Goal: Task Accomplishment & Management: Complete application form

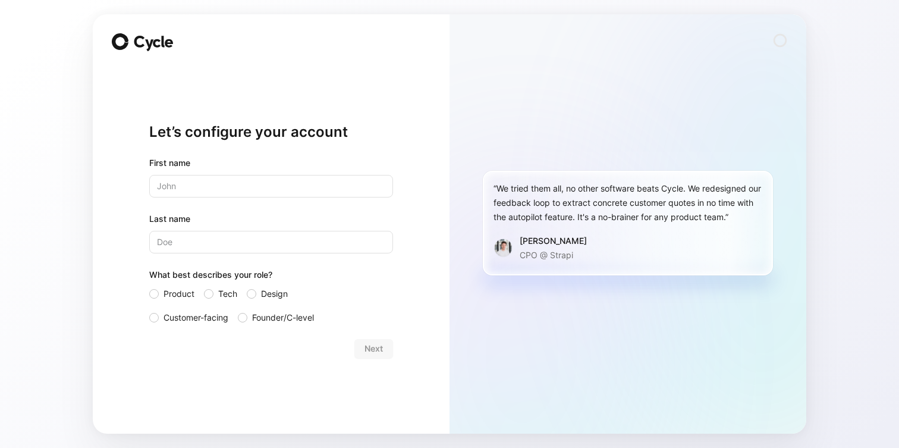
click at [309, 185] on input "text" at bounding box center [271, 186] width 244 height 23
type input "[PERSON_NAME]"
type input "Harbin"
click at [159, 316] on label "Customer-facing" at bounding box center [188, 317] width 79 height 14
click at [149, 310] on input "Customer-facing" at bounding box center [149, 310] width 0 height 0
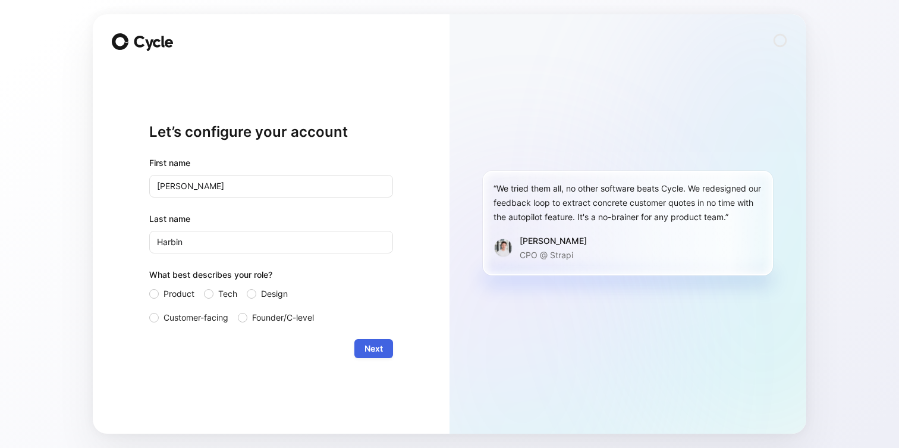
click at [368, 347] on span "Next" at bounding box center [374, 348] width 18 height 14
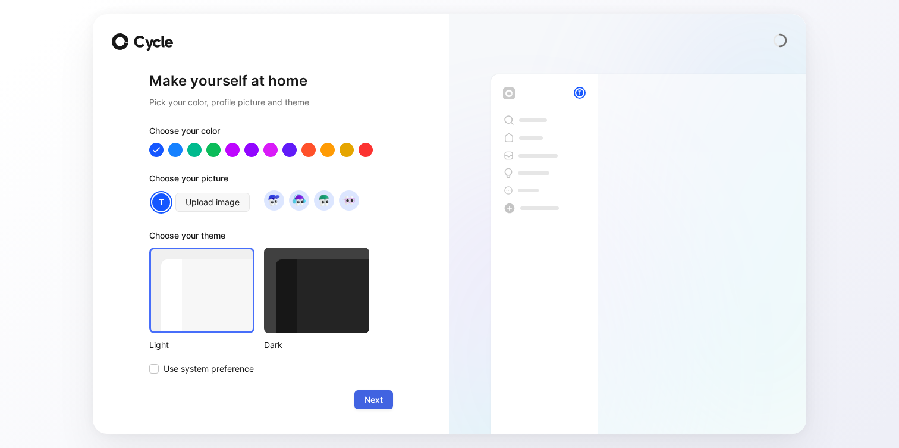
click at [367, 396] on span "Next" at bounding box center [374, 400] width 18 height 14
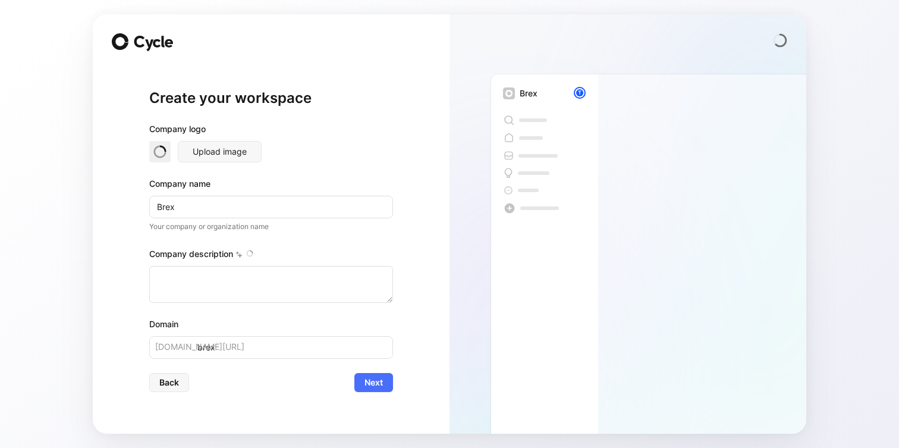
type textarea "Brex is a financial technology company founded in [DATE] by [PERSON_NAME] and […"
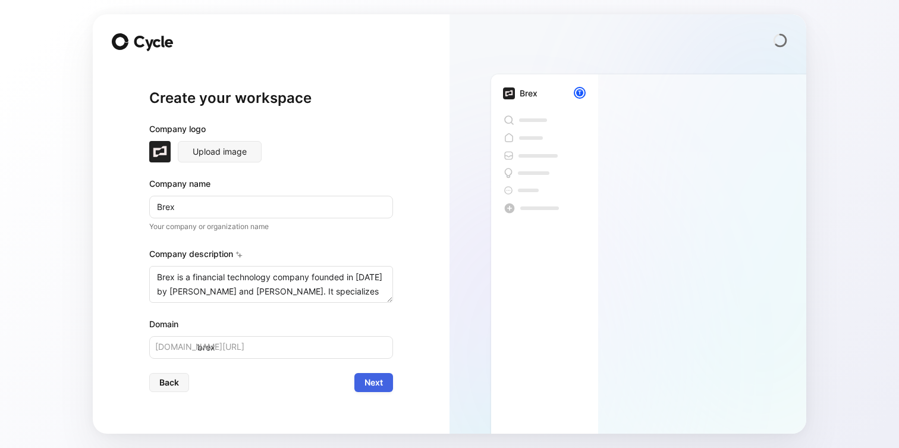
click at [374, 378] on span "Next" at bounding box center [374, 382] width 18 height 14
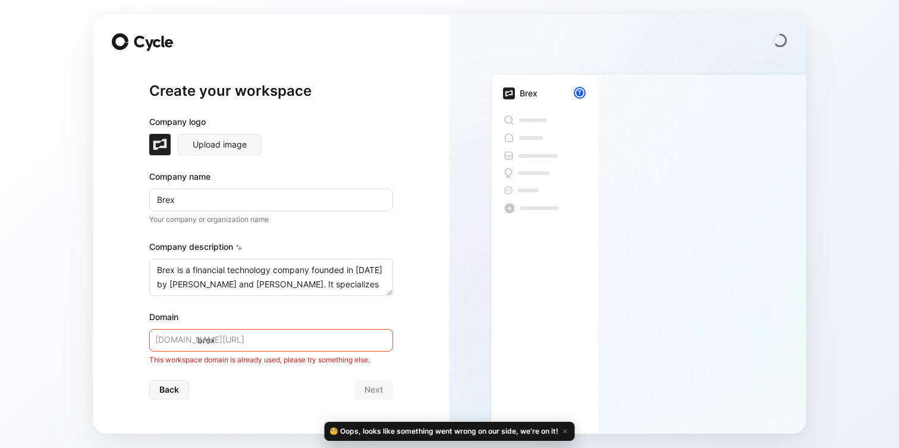
click at [283, 340] on input "brex" at bounding box center [271, 340] width 244 height 23
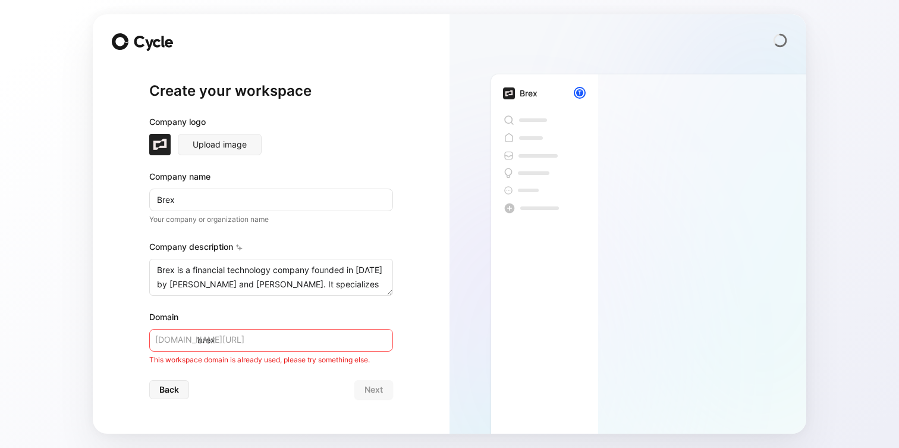
click at [219, 343] on input "brex" at bounding box center [271, 340] width 244 height 23
click at [114, 300] on div "Create your workspace Company logo Upload image Company name Brex Your company …" at bounding box center [271, 223] width 357 height 419
click at [168, 384] on span "Back" at bounding box center [169, 389] width 20 height 14
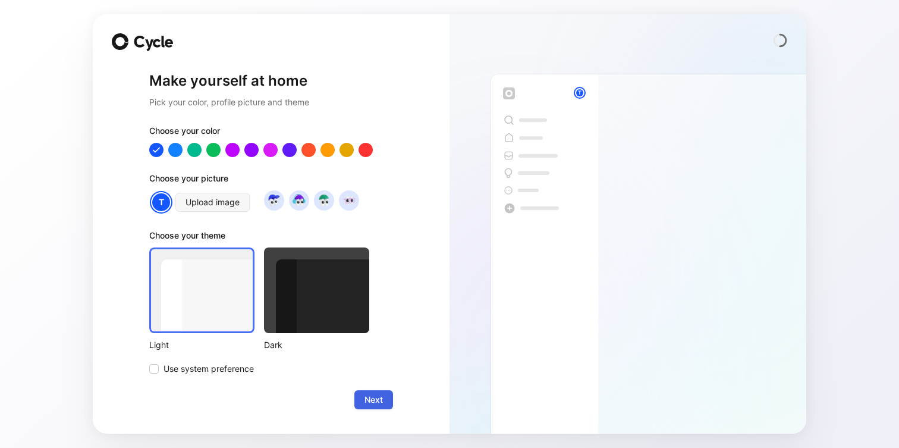
click at [375, 399] on span "Next" at bounding box center [374, 400] width 18 height 14
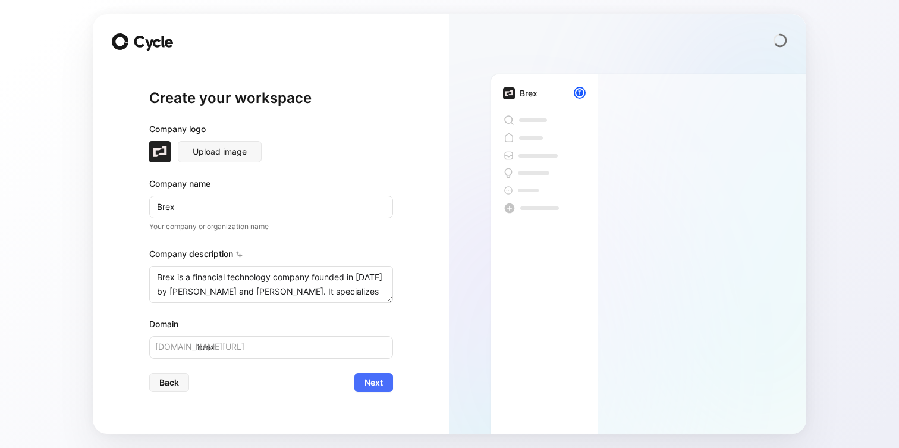
click at [245, 202] on input "Brex" at bounding box center [271, 207] width 244 height 23
click at [378, 383] on span "Next" at bounding box center [374, 382] width 18 height 14
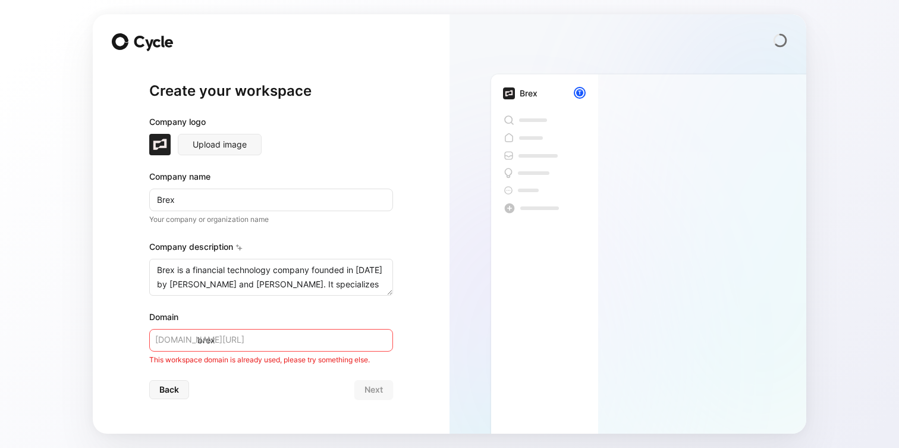
click at [772, 34] on div at bounding box center [628, 40] width 357 height 14
